Goal: Book appointment/travel/reservation

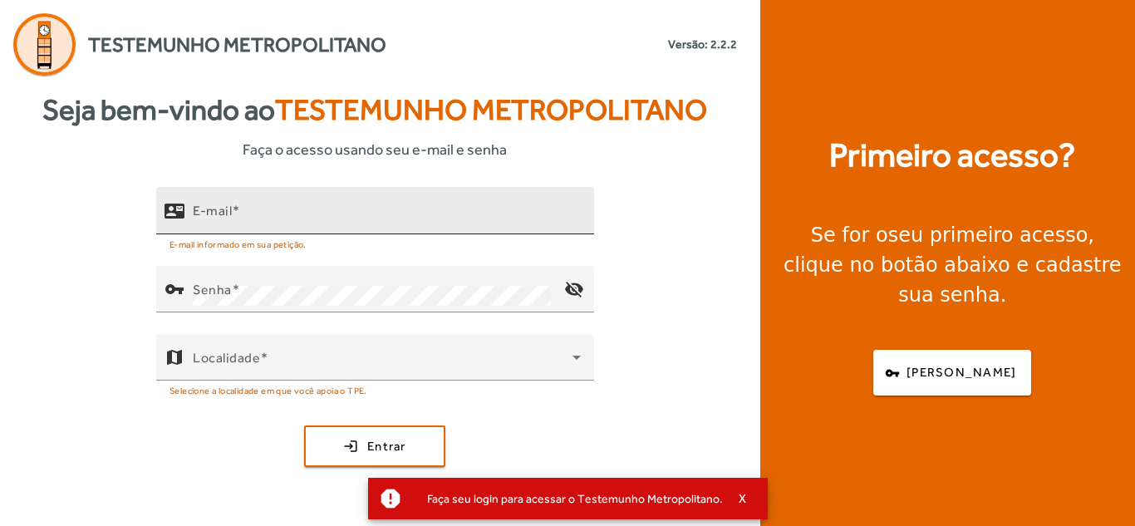
click at [300, 206] on div "E-mail" at bounding box center [387, 210] width 388 height 47
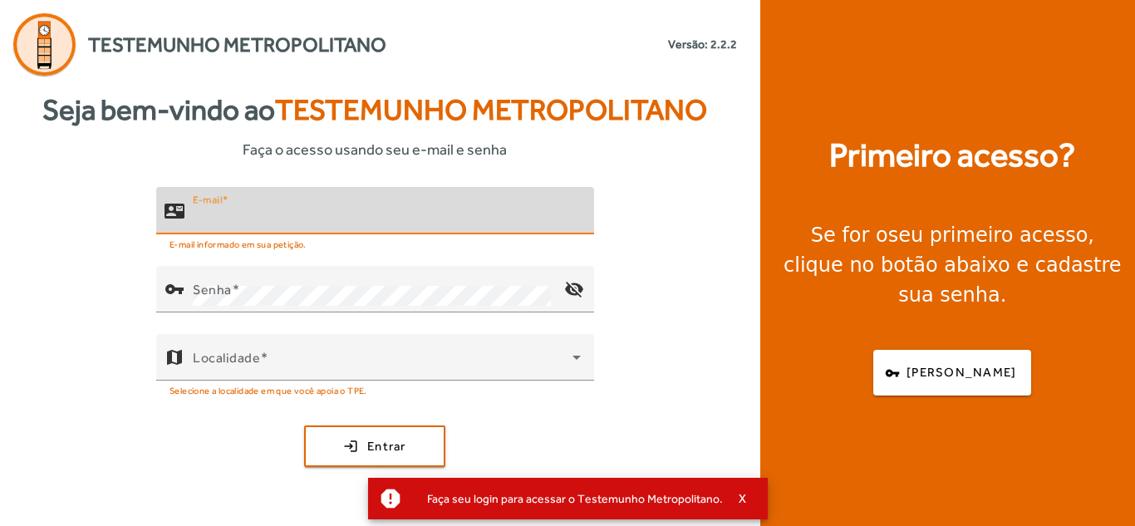
click at [278, 219] on input "E-mail" at bounding box center [387, 218] width 388 height 20
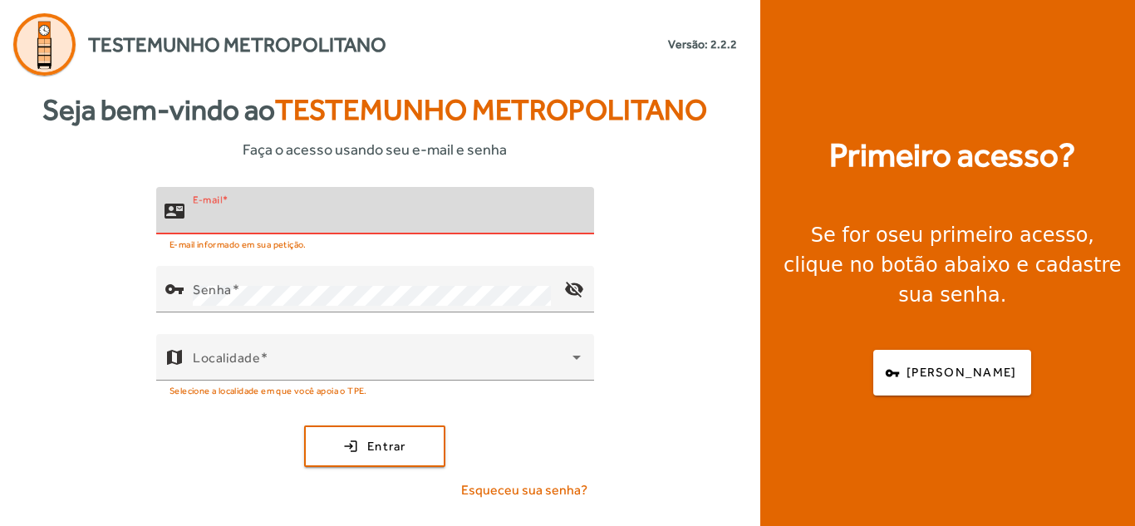
type input "**********"
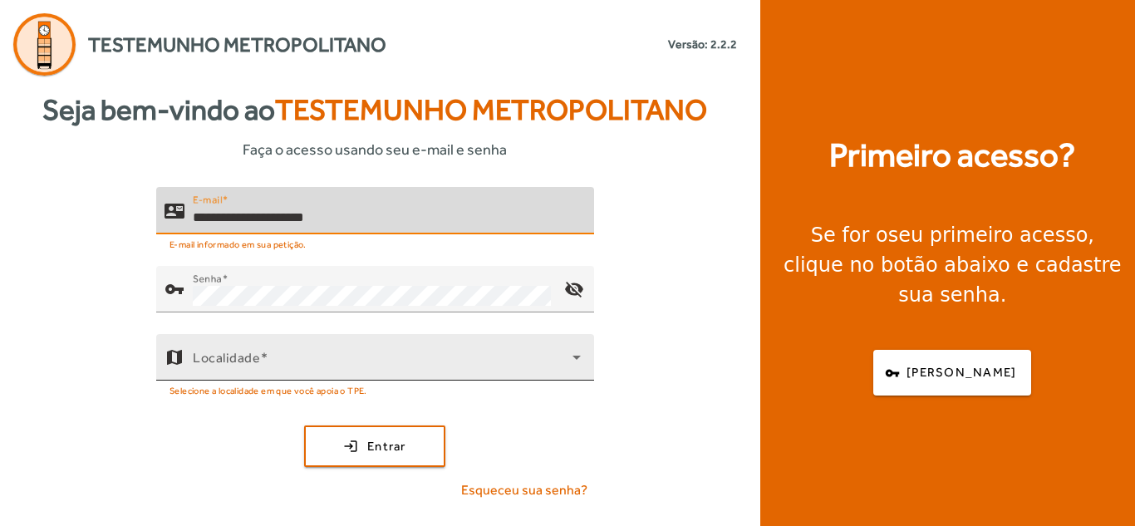
click at [320, 353] on div "Localidade" at bounding box center [387, 357] width 388 height 47
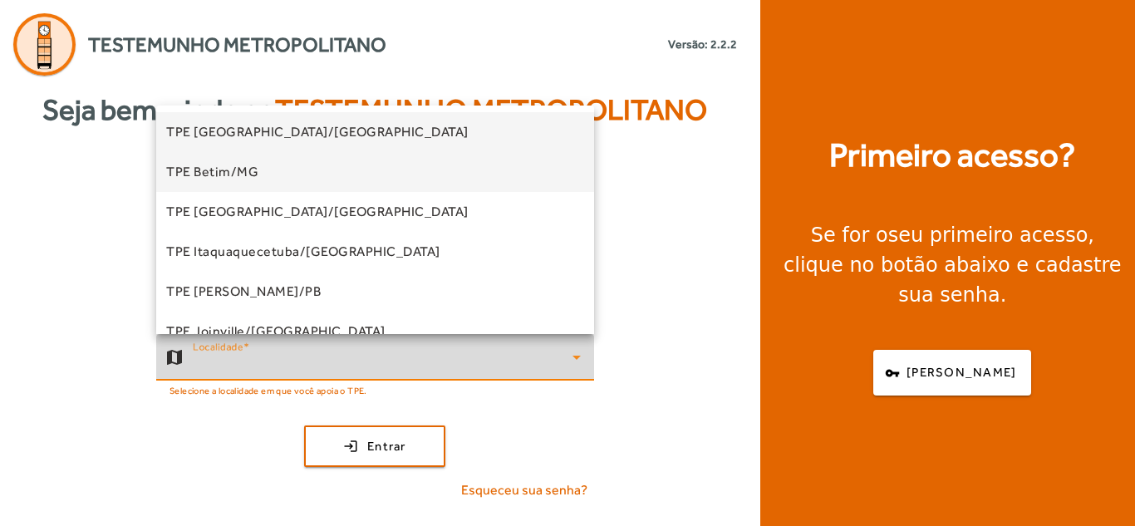
click at [298, 176] on mat-option "TPE Betim/MG" at bounding box center [375, 172] width 438 height 40
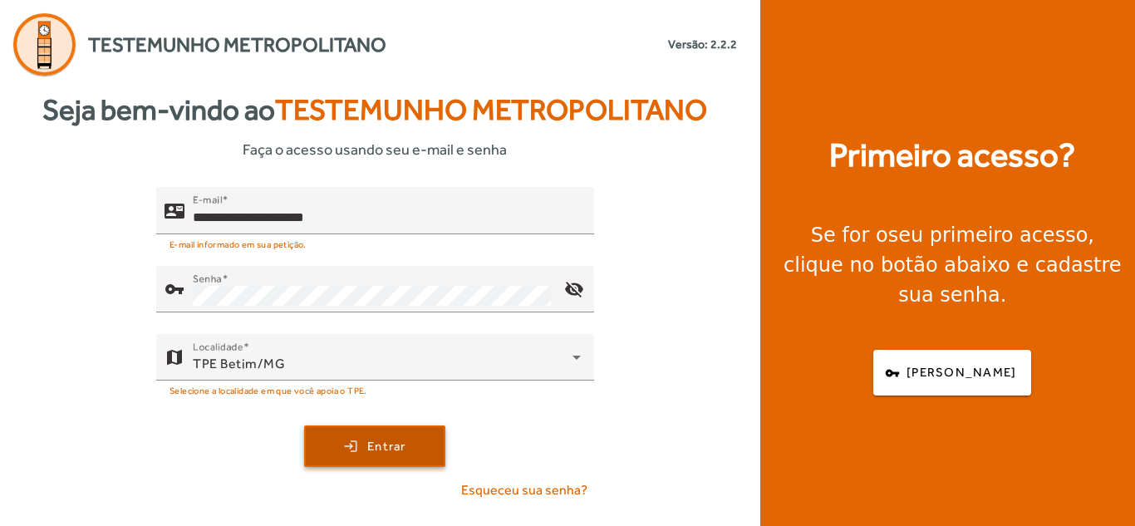
click at [379, 448] on span "Entrar" at bounding box center [386, 446] width 39 height 19
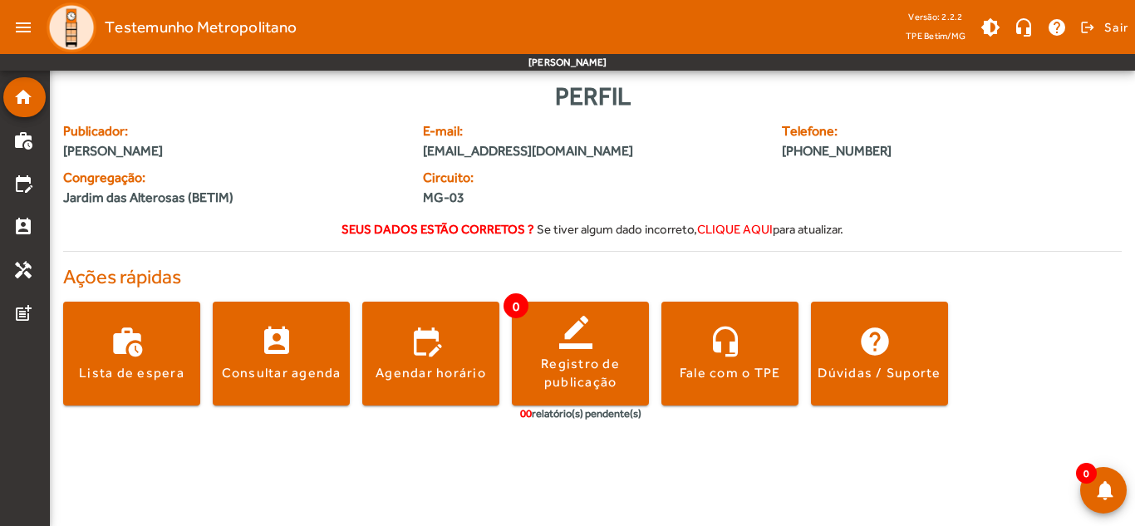
click at [728, 229] on span "clique aqui" at bounding box center [735, 229] width 76 height 14
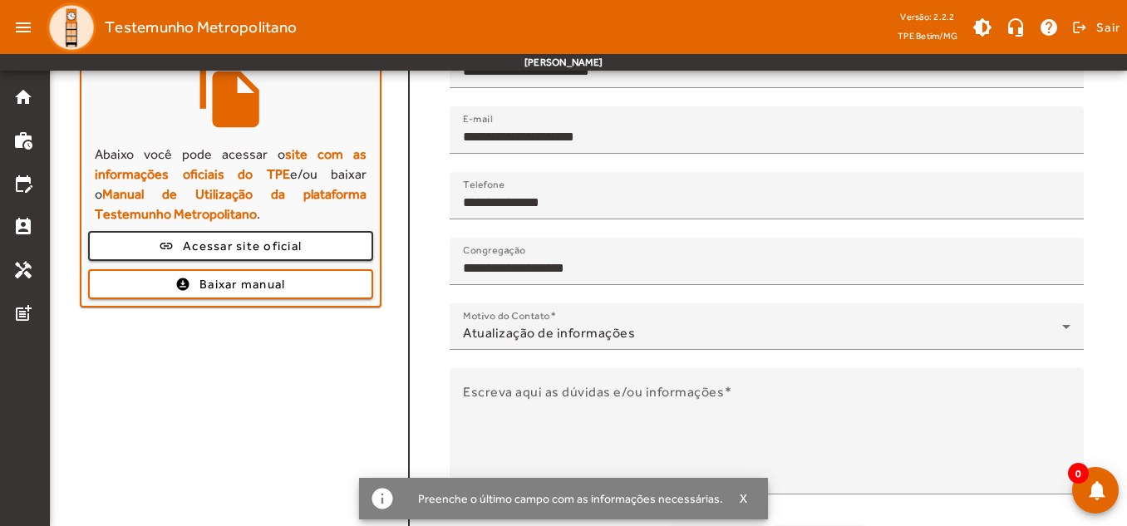
scroll to position [219, 0]
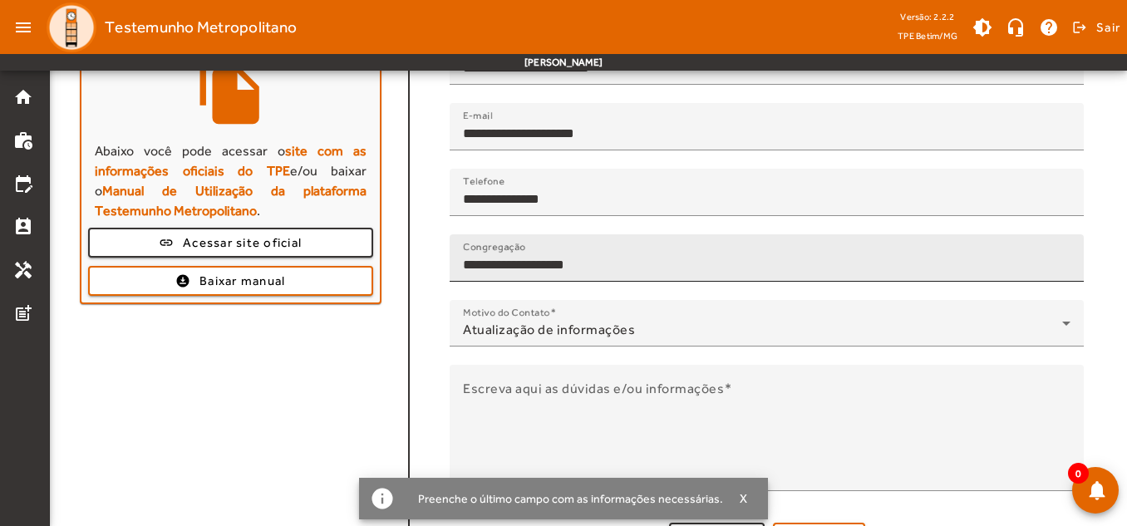
click at [552, 268] on input "**********" at bounding box center [767, 265] width 608 height 20
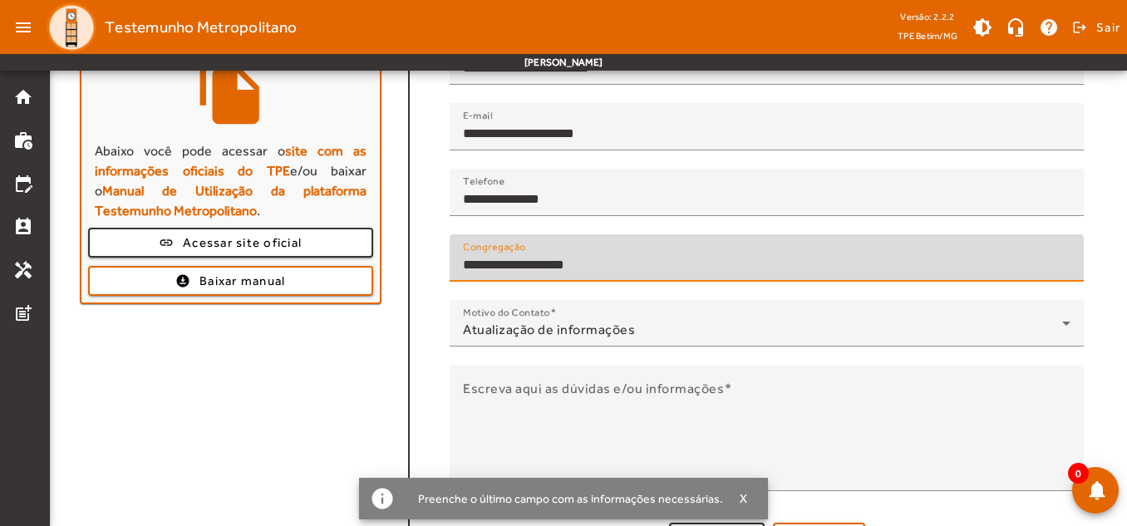
drag, startPoint x: 602, startPoint y: 259, endPoint x: 313, endPoint y: 215, distance: 292.5
click at [313, 215] on section "**********" at bounding box center [588, 279] width 1071 height 559
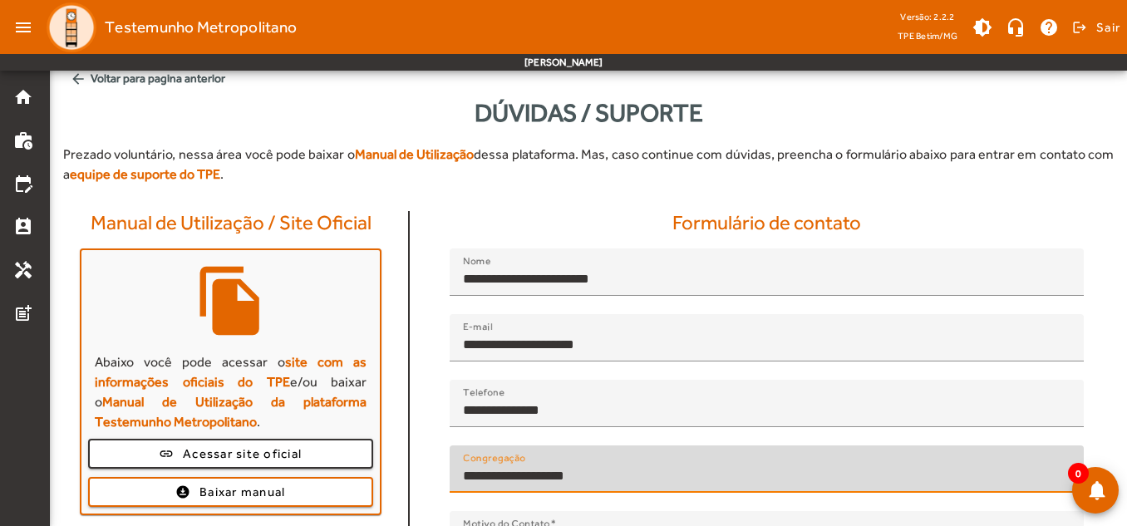
scroll to position [0, 0]
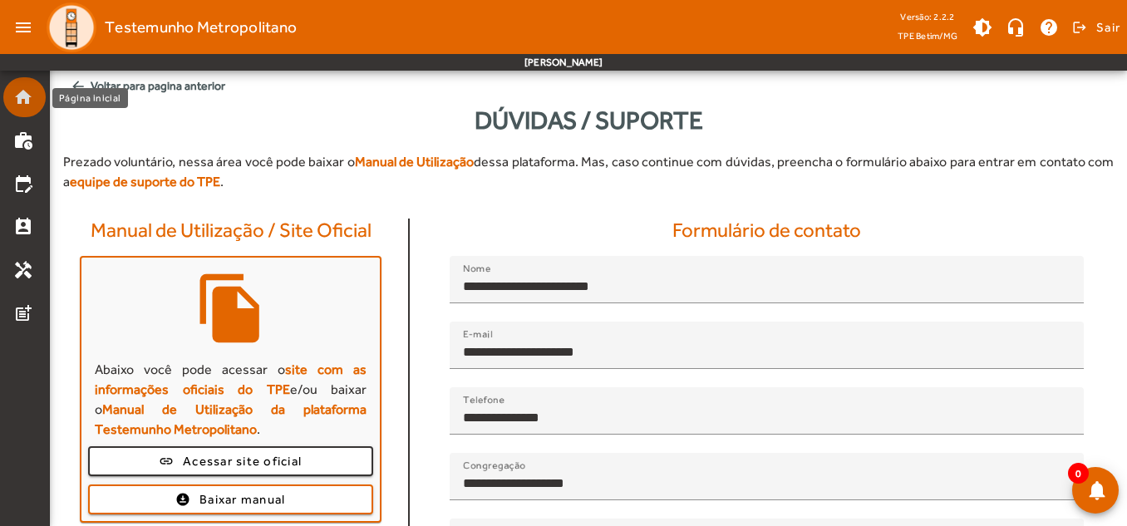
click at [12, 104] on mat-list-item "home" at bounding box center [24, 97] width 42 height 40
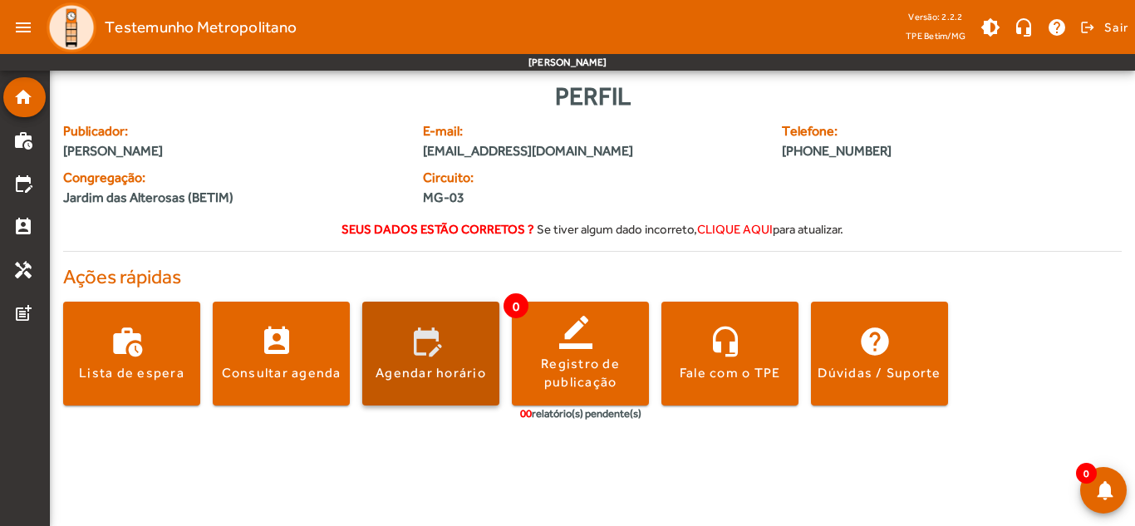
click at [419, 348] on span at bounding box center [430, 354] width 137 height 40
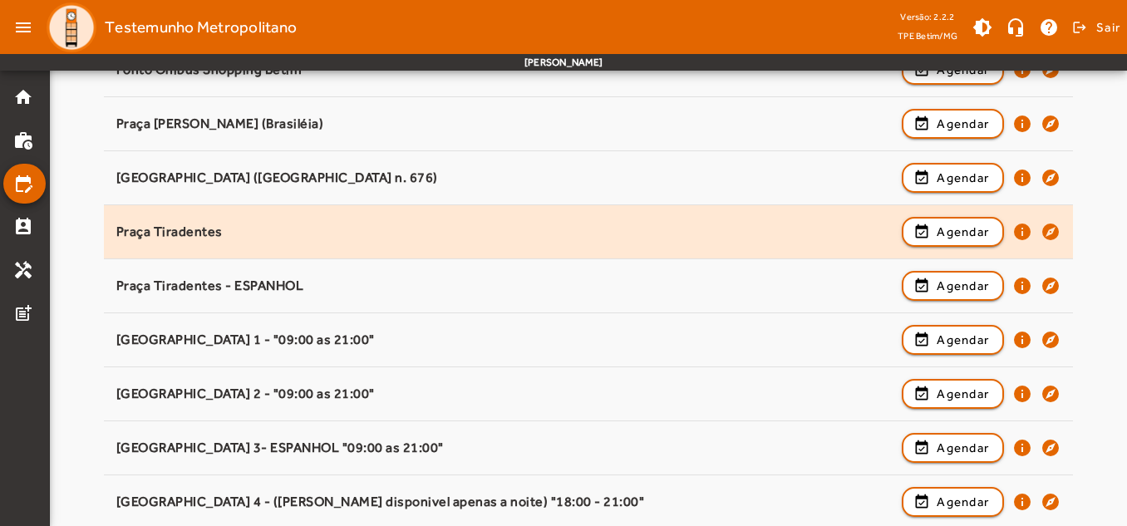
scroll to position [831, 0]
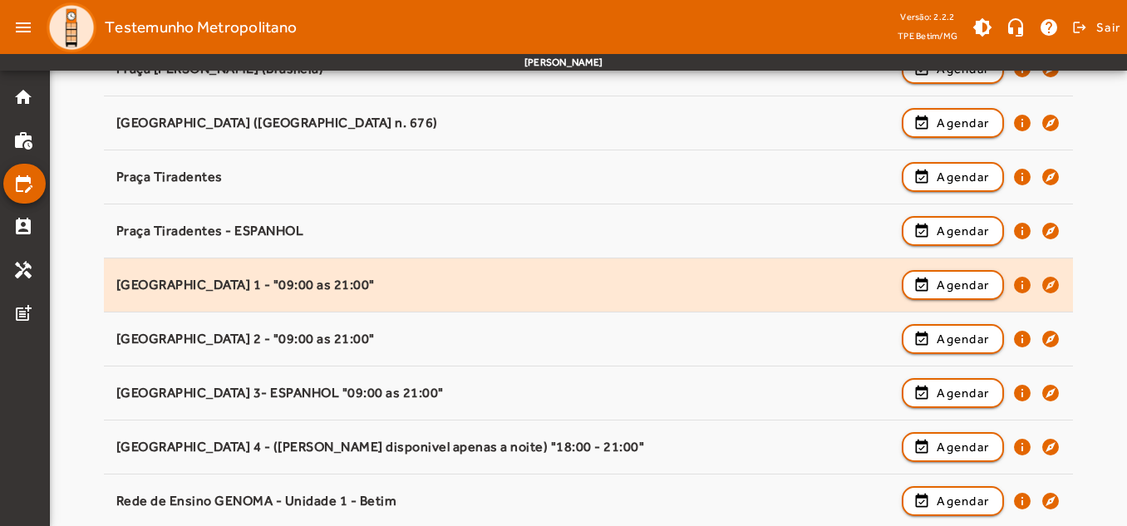
click at [963, 302] on div "event_available Agendar info explore" at bounding box center [981, 285] width 159 height 37
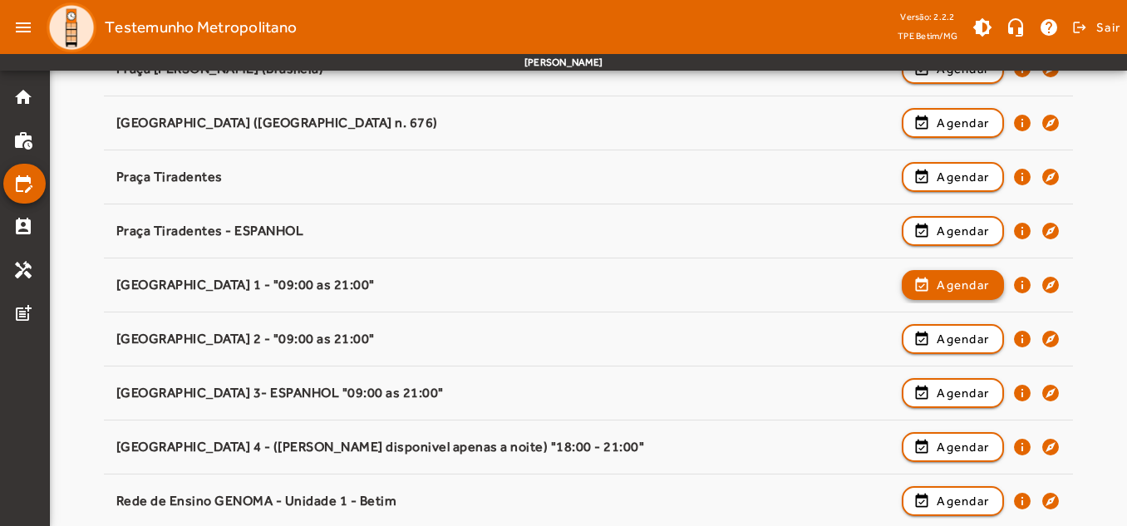
click at [961, 296] on button "event_available Agendar" at bounding box center [953, 285] width 102 height 30
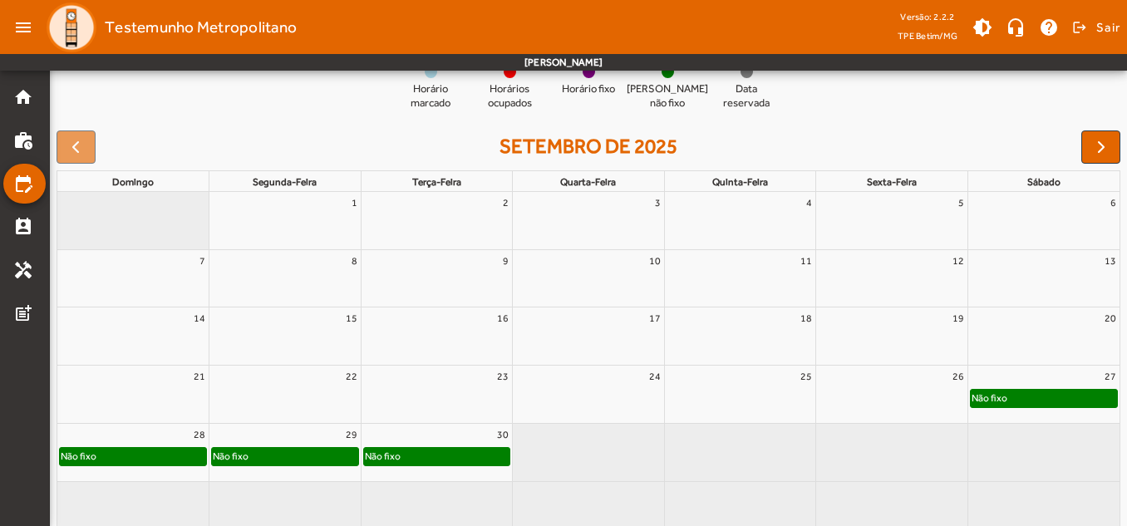
scroll to position [210, 0]
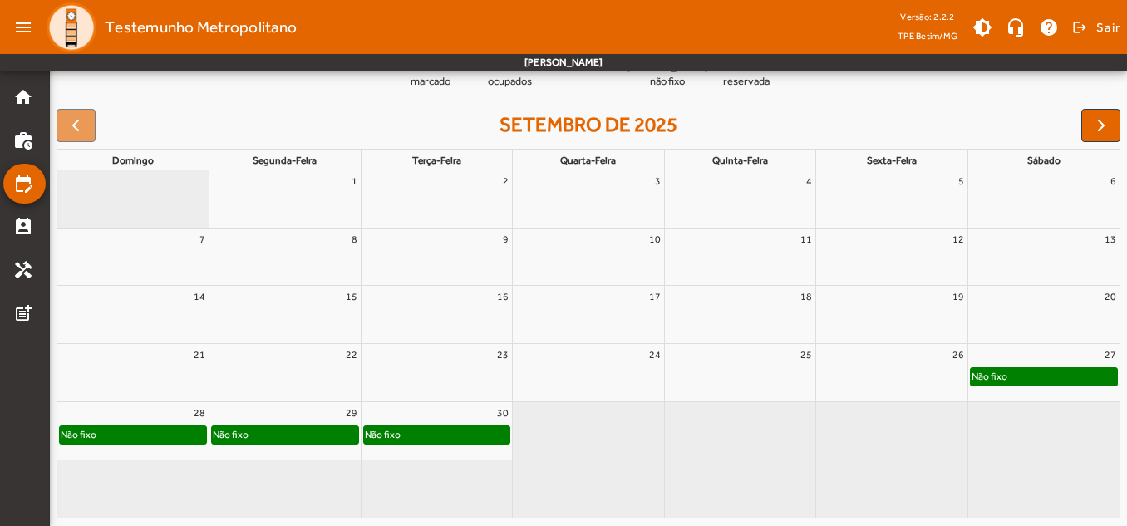
click at [872, 369] on div at bounding box center [891, 380] width 151 height 27
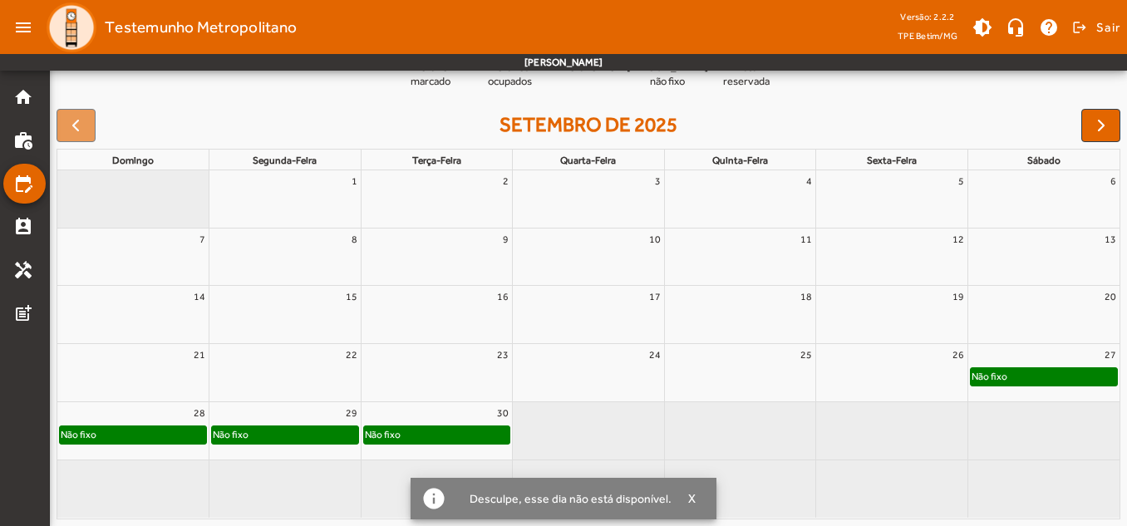
click at [873, 372] on div at bounding box center [891, 380] width 151 height 27
click at [1012, 342] on div "20" at bounding box center [1043, 314] width 151 height 57
click at [470, 413] on div "30" at bounding box center [437, 413] width 151 height 22
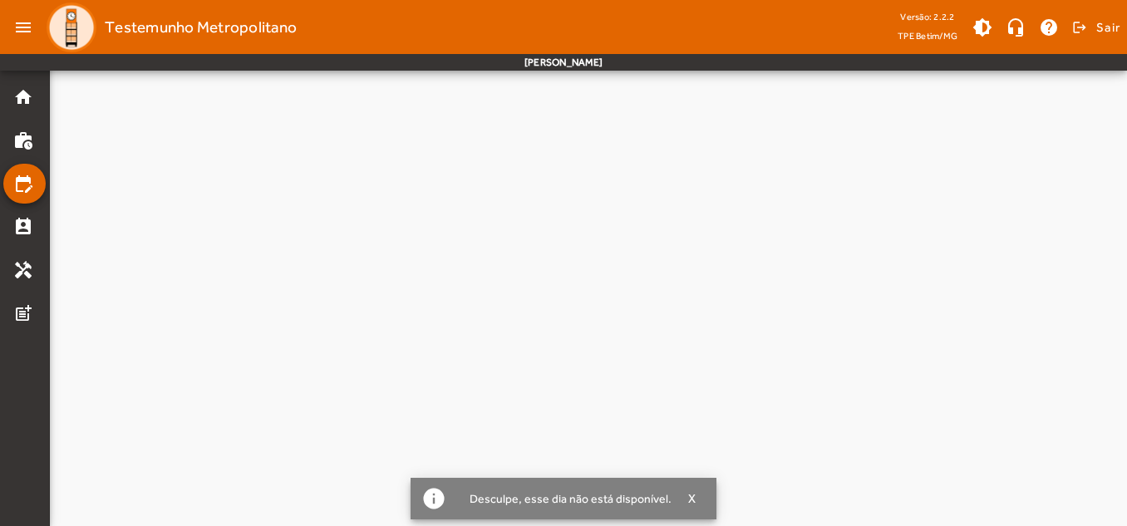
scroll to position [0, 0]
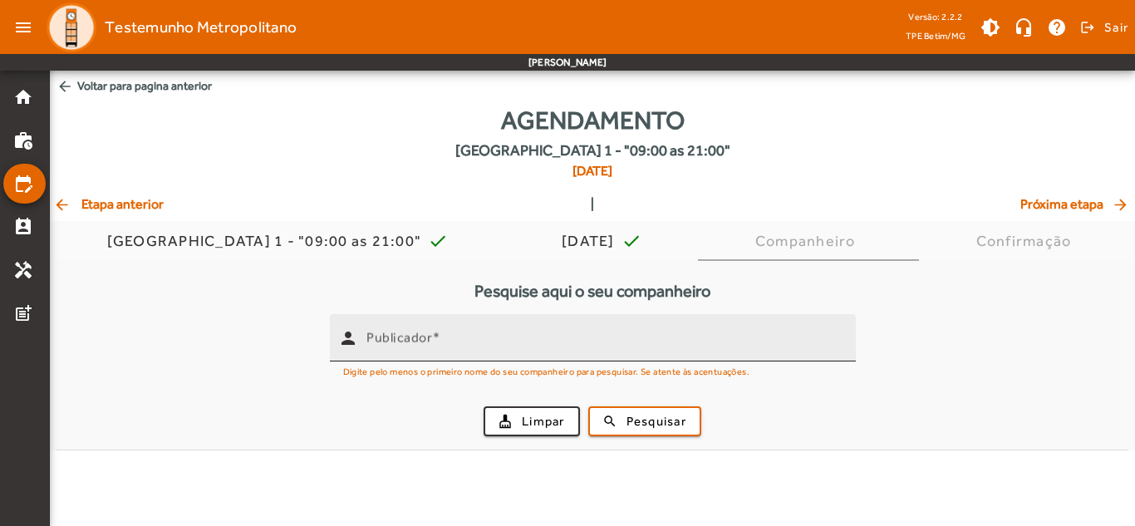
click at [462, 354] on div "Publicador" at bounding box center [605, 337] width 476 height 47
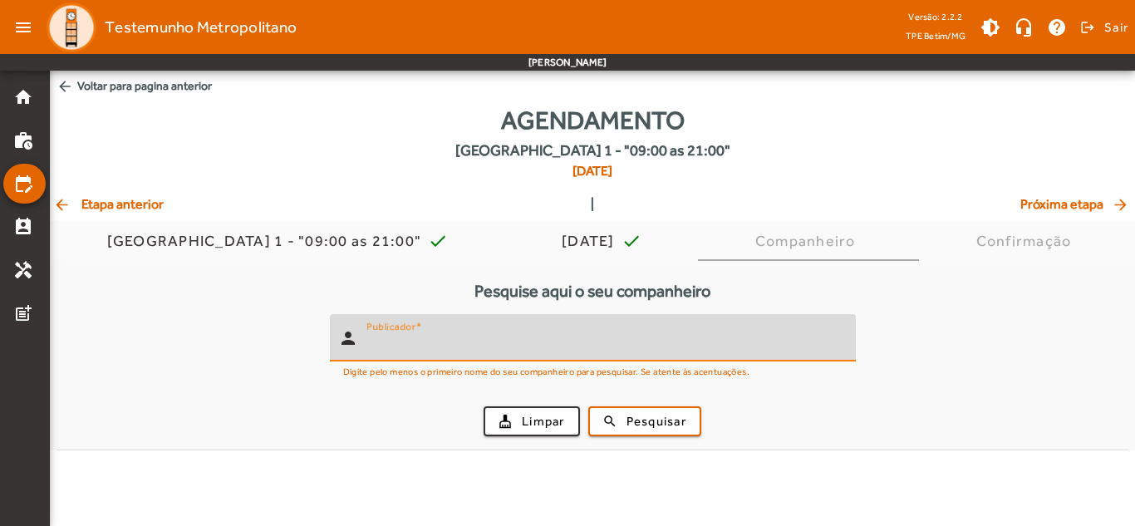
click at [137, 199] on span "arrow_back Etapa anterior" at bounding box center [108, 205] width 111 height 20
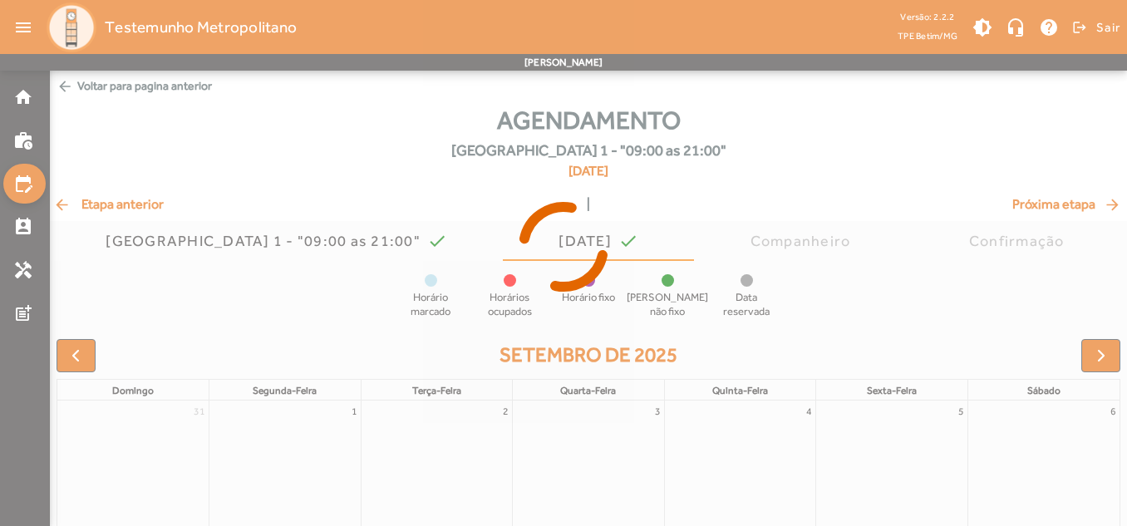
click at [116, 212] on icon at bounding box center [563, 247] width 1127 height 125
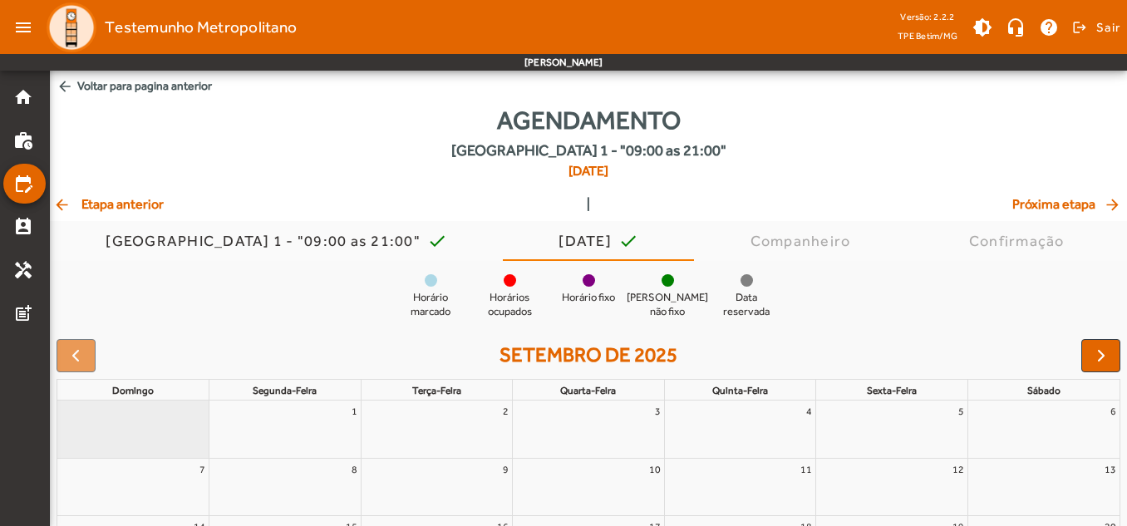
click at [111, 205] on span "arrow_back Etapa anterior" at bounding box center [108, 205] width 111 height 20
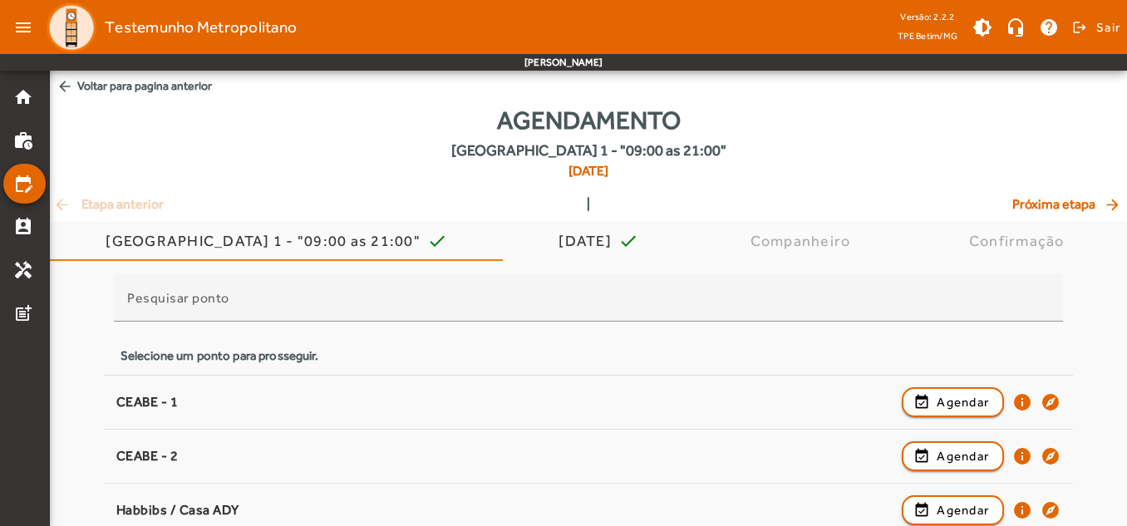
click at [111, 205] on div "arrow_back Etapa anterior | Próxima etapa arrow_forward" at bounding box center [588, 205] width 1071 height 20
click at [71, 79] on mat-icon "arrow_back" at bounding box center [65, 86] width 17 height 17
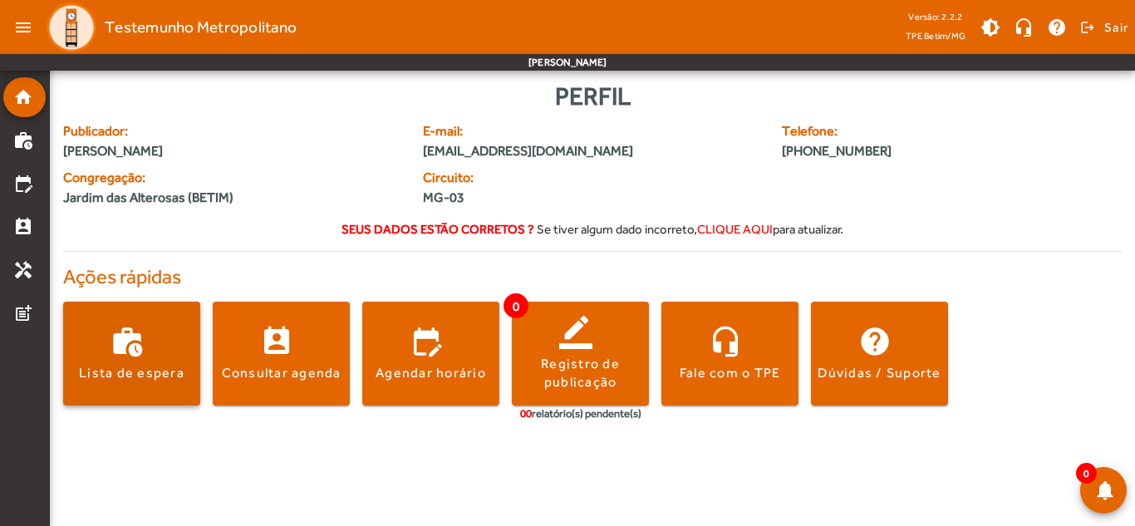
click at [140, 318] on span at bounding box center [131, 354] width 137 height 104
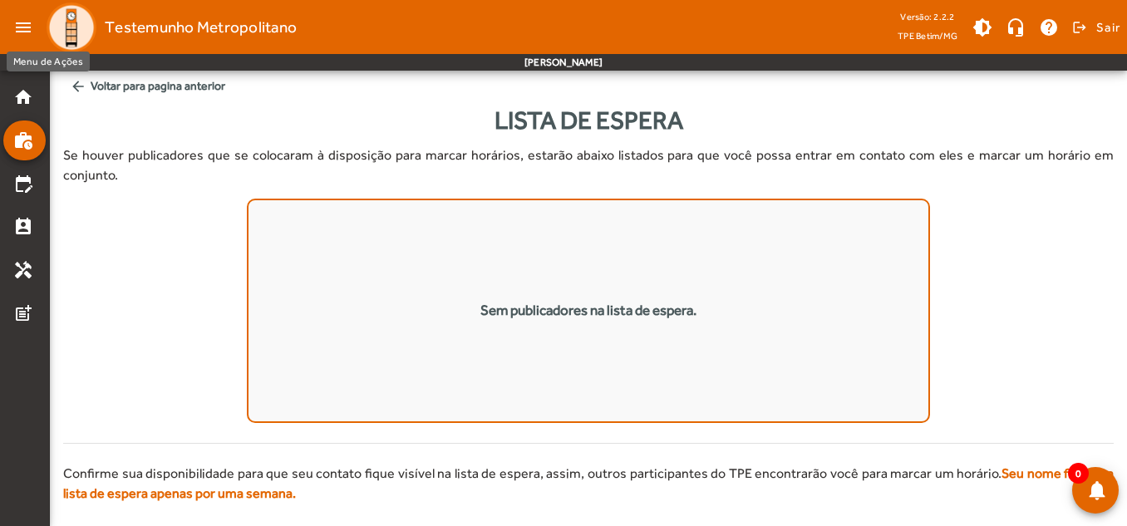
click at [33, 28] on mat-icon "menu" at bounding box center [23, 27] width 33 height 33
